Goal: Task Accomplishment & Management: Manage account settings

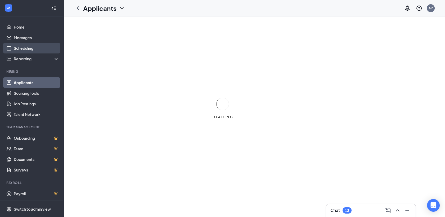
click at [27, 48] on link "Scheduling" at bounding box center [36, 48] width 45 height 11
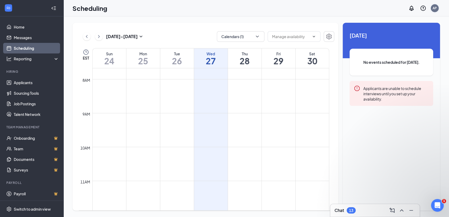
click at [431, 7] on div "AP" at bounding box center [435, 8] width 8 height 8
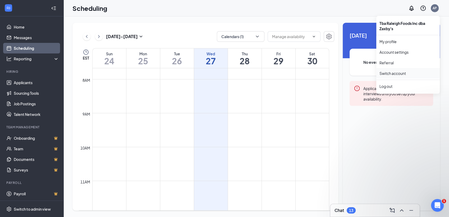
click at [392, 74] on link "Switch account" at bounding box center [393, 73] width 26 height 5
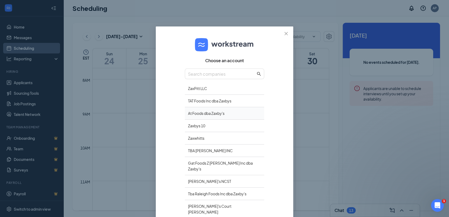
click at [197, 113] on div "At Foods dba Zaxby's" at bounding box center [224, 113] width 79 height 12
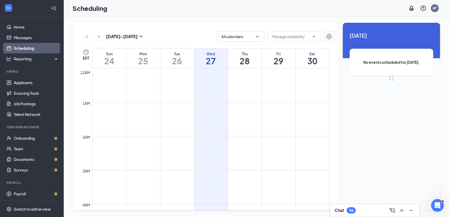
scroll to position [260, 0]
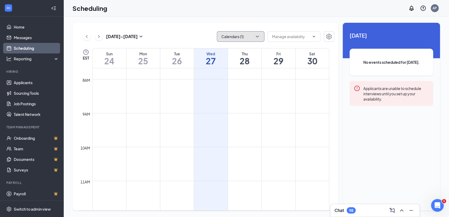
click at [255, 37] on icon "ChevronDown" at bounding box center [257, 36] width 5 height 5
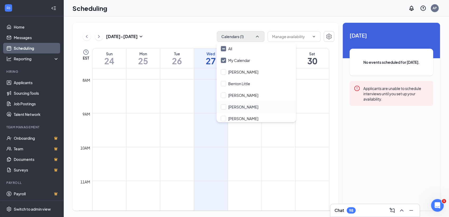
click at [225, 104] on div "Brianna Williams" at bounding box center [256, 107] width 79 height 12
checkbox input "true"
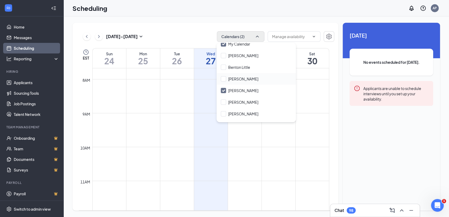
scroll to position [29, 0]
click at [227, 66] on input "Bethany Foster" at bounding box center [240, 65] width 38 height 5
checkbox input "true"
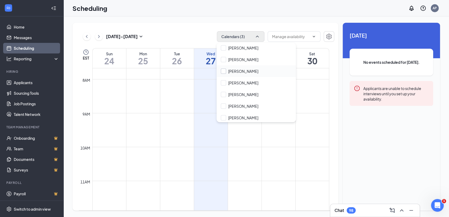
scroll to position [118, 0]
click at [223, 84] on input "Rachel Williams" at bounding box center [240, 82] width 38 height 5
checkbox input "true"
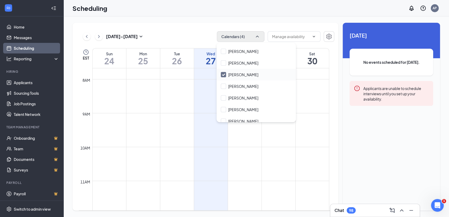
scroll to position [130, 0]
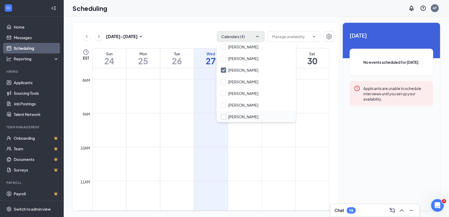
click at [221, 116] on input "Tyrone Greene" at bounding box center [240, 116] width 38 height 5
checkbox input "true"
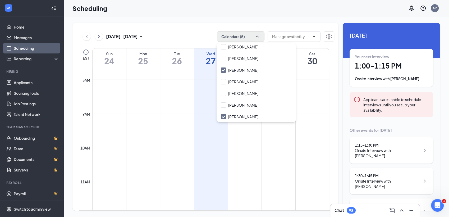
click at [266, 167] on td at bounding box center [210, 168] width 237 height 8
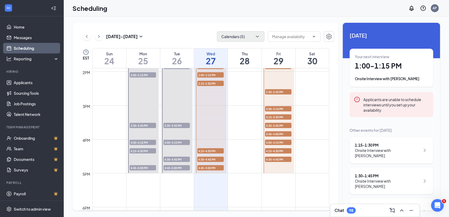
scroll to position [436, 0]
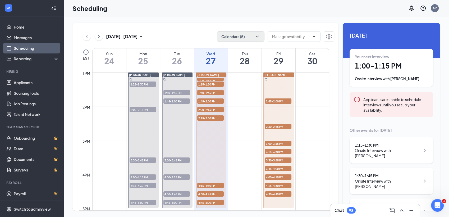
click at [101, 37] on icon "ChevronRight" at bounding box center [98, 36] width 5 height 6
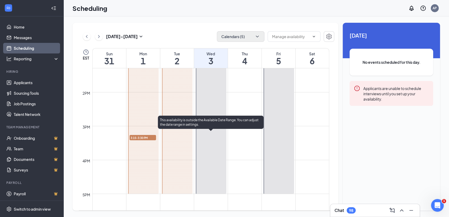
scroll to position [465, 0]
